Goal: Transaction & Acquisition: Obtain resource

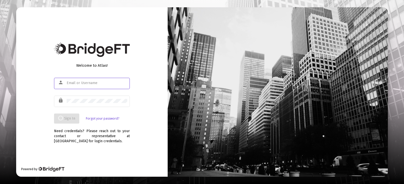
type input "[EMAIL_ADDRESS][DOMAIN_NAME]"
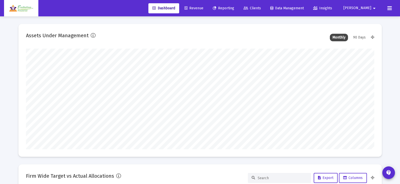
scroll to position [101, 187]
type input "[EMAIL_ADDRESS][DOMAIN_NAME]"
type input "[DATE]"
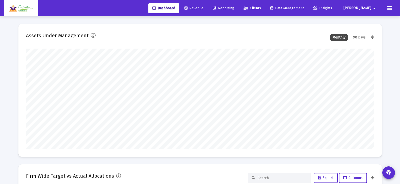
scroll to position [101, 163]
click at [234, 7] on span "Reporting" at bounding box center [223, 8] width 21 height 4
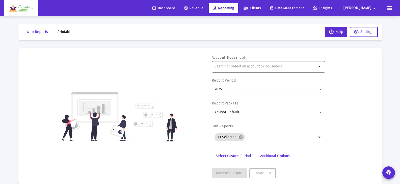
click at [272, 66] on input "text" at bounding box center [265, 67] width 102 height 4
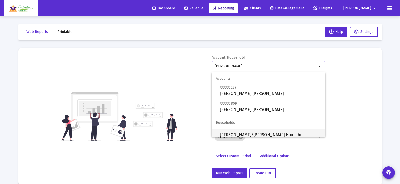
click at [252, 133] on span "[PERSON_NAME]/[PERSON_NAME] Household" at bounding box center [270, 135] width 101 height 12
type input "[PERSON_NAME]/[PERSON_NAME] Household"
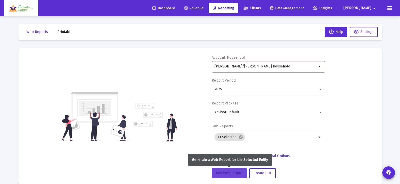
click at [232, 175] on span "Run Web Report" at bounding box center [229, 173] width 27 height 4
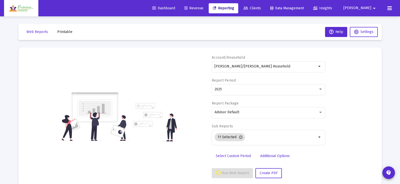
select select "View all"
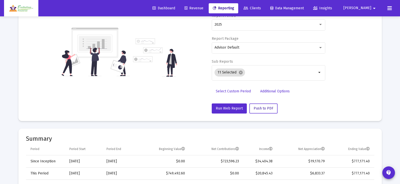
click at [267, 109] on span "Push to PDF" at bounding box center [263, 108] width 20 height 4
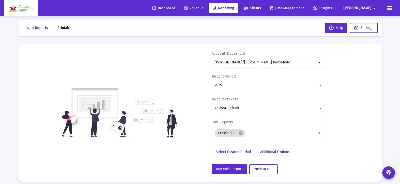
scroll to position [0, 0]
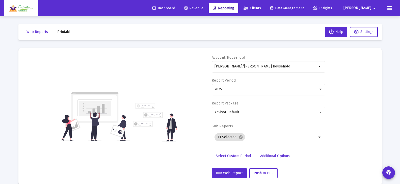
click at [62, 30] on span "Printable" at bounding box center [64, 32] width 15 height 4
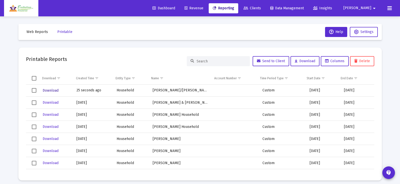
click at [52, 90] on span "Download" at bounding box center [51, 91] width 16 height 4
